Goal: Navigation & Orientation: Find specific page/section

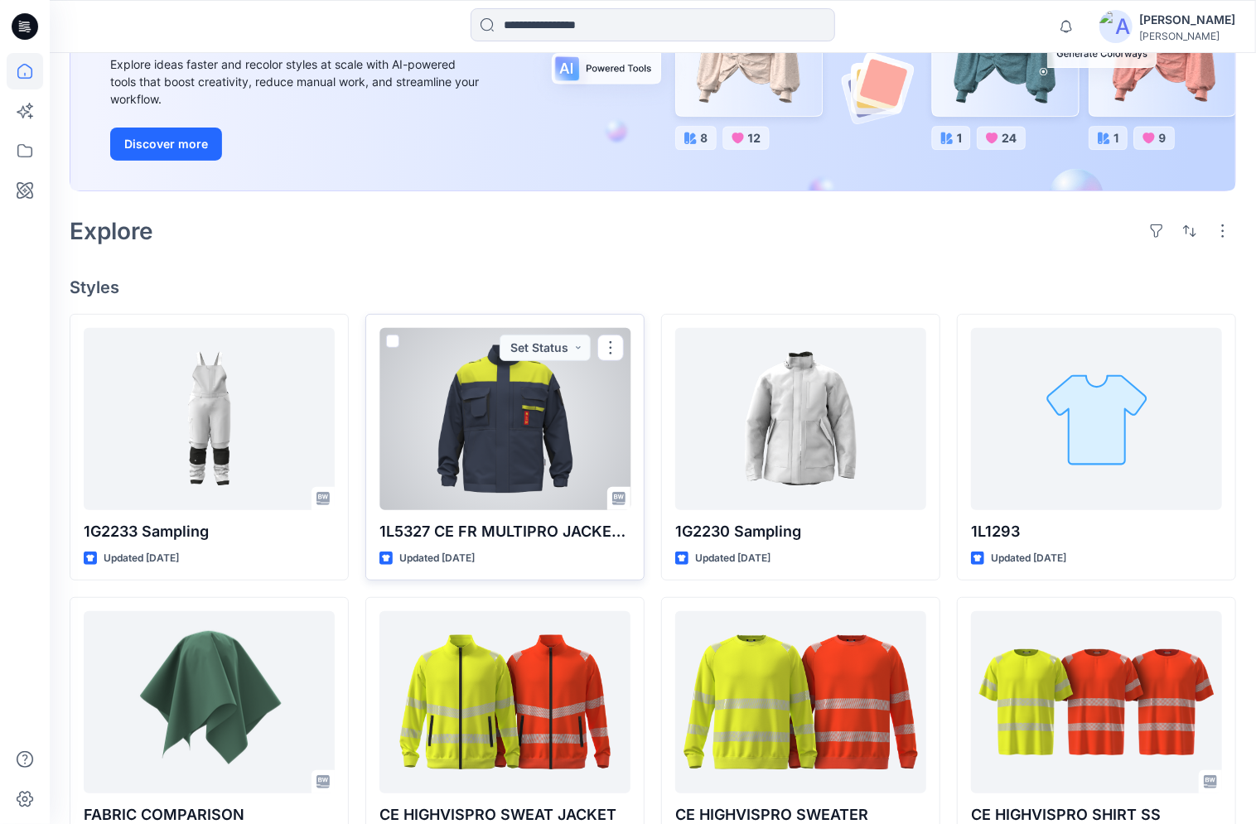
scroll to position [301, 0]
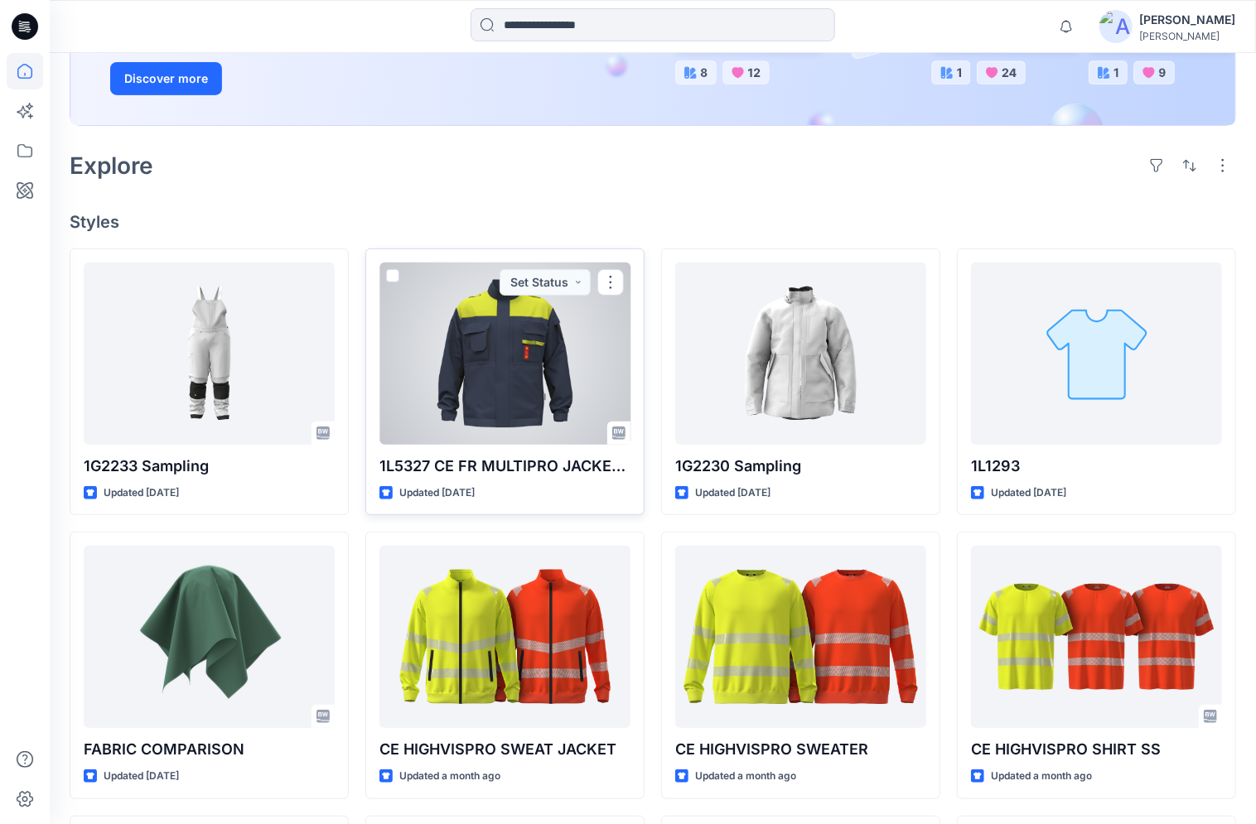
click at [500, 421] on div at bounding box center [504, 354] width 251 height 182
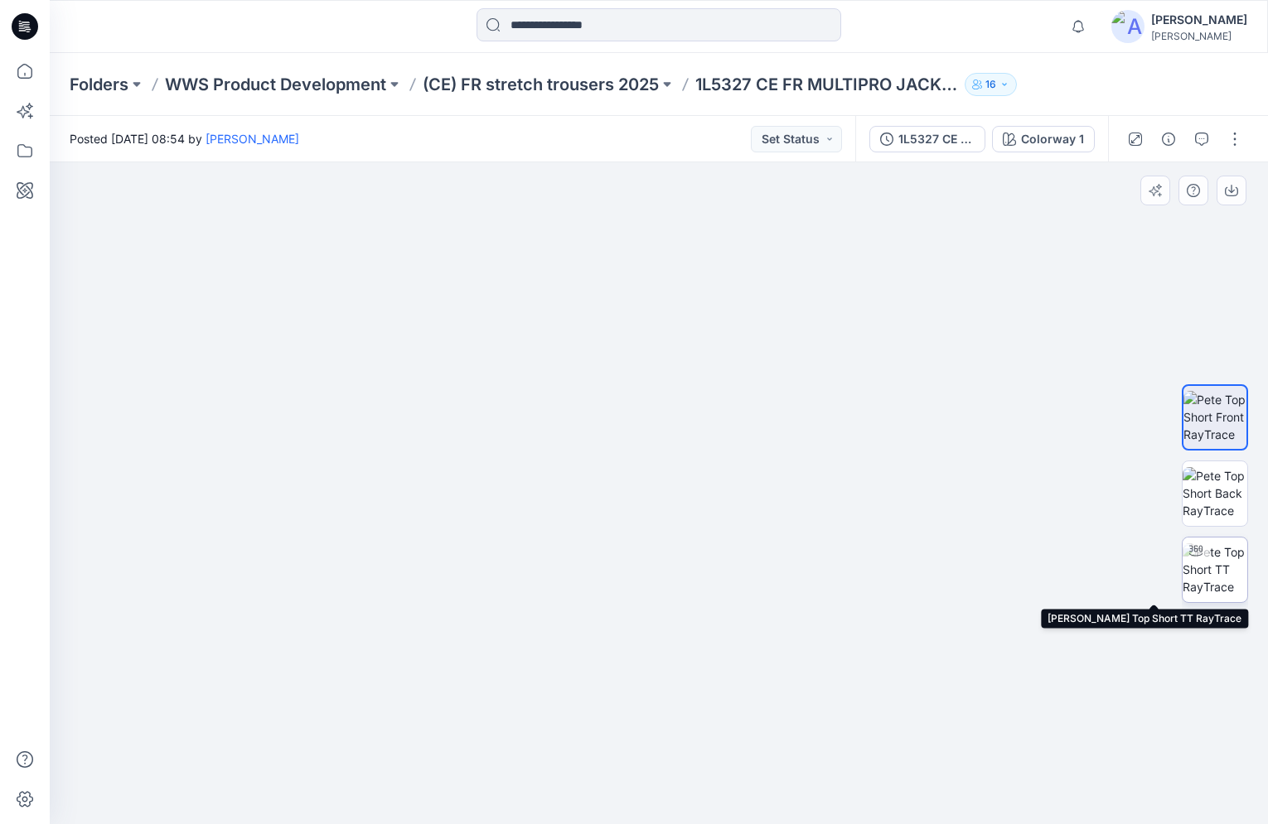
click at [1208, 561] on img at bounding box center [1214, 569] width 65 height 52
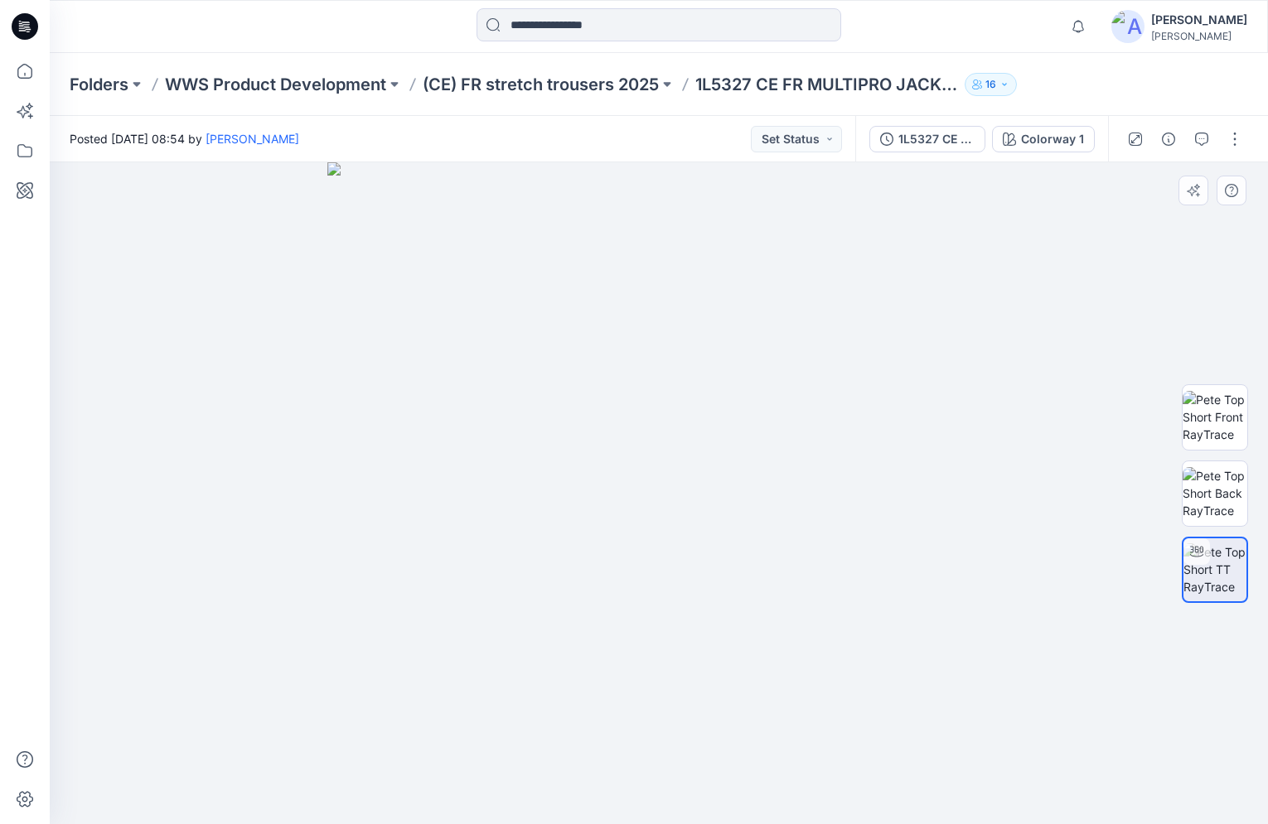
drag, startPoint x: 851, startPoint y: 644, endPoint x: 864, endPoint y: 646, distance: 13.5
click at [864, 646] on div at bounding box center [659, 493] width 1218 height 662
drag, startPoint x: 915, startPoint y: 529, endPoint x: 490, endPoint y: 537, distance: 425.9
click at [490, 537] on div at bounding box center [659, 493] width 1218 height 662
drag, startPoint x: 712, startPoint y: 401, endPoint x: 720, endPoint y: 364, distance: 38.2
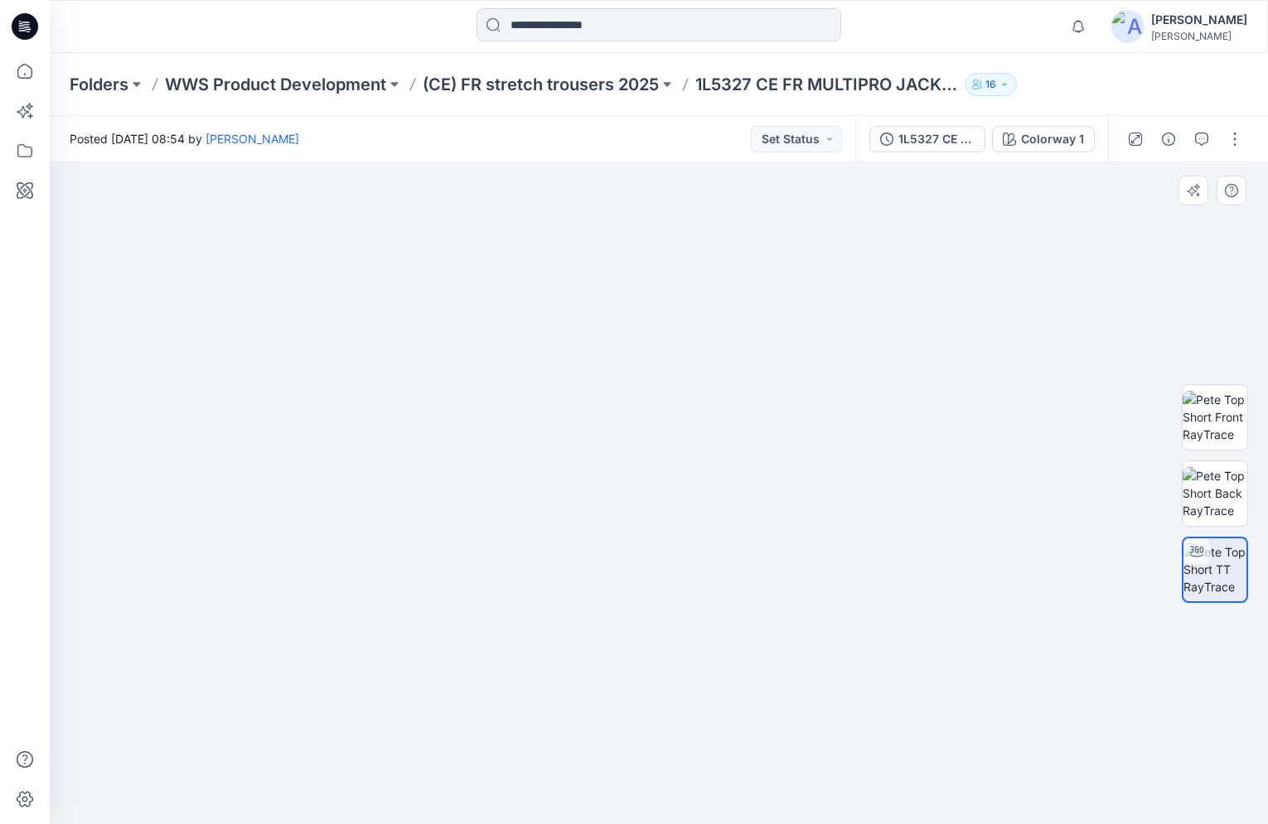
click at [720, 364] on img at bounding box center [657, 240] width 1615 height 1169
click at [551, 92] on p "(CE) FR stretch trousers 2025" at bounding box center [541, 84] width 236 height 23
